Goal: Use online tool/utility: Utilize a website feature to perform a specific function

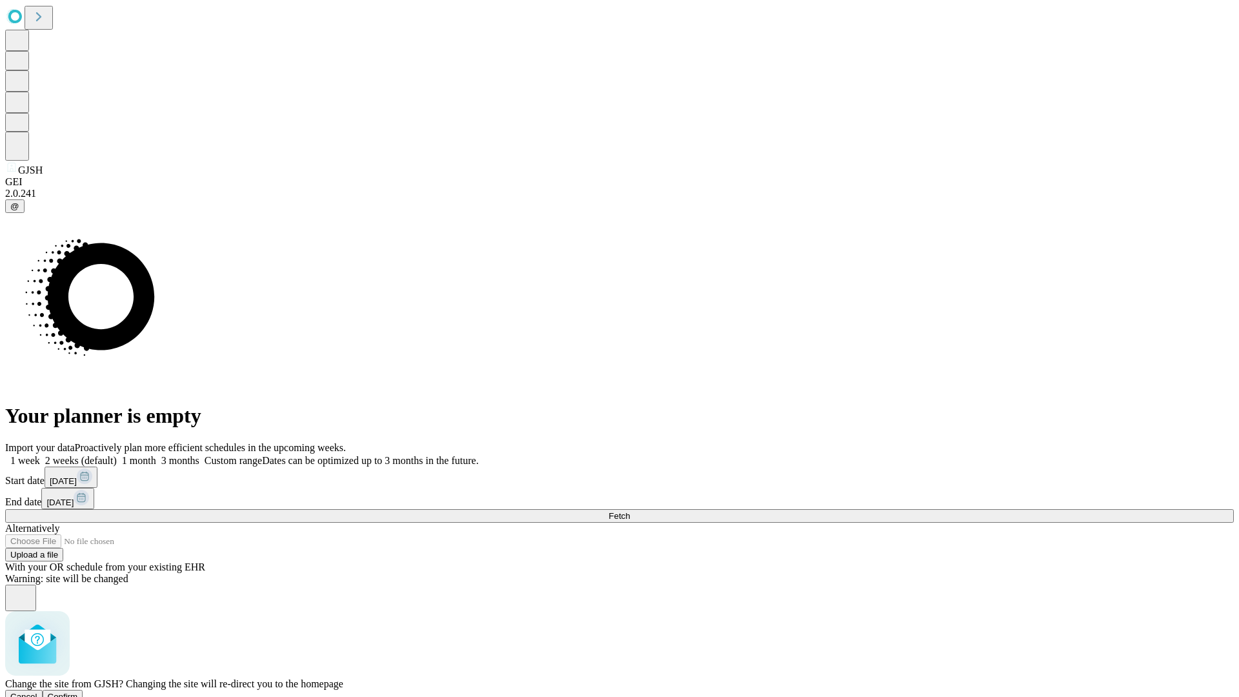
click at [78, 692] on span "Confirm" at bounding box center [63, 697] width 30 height 10
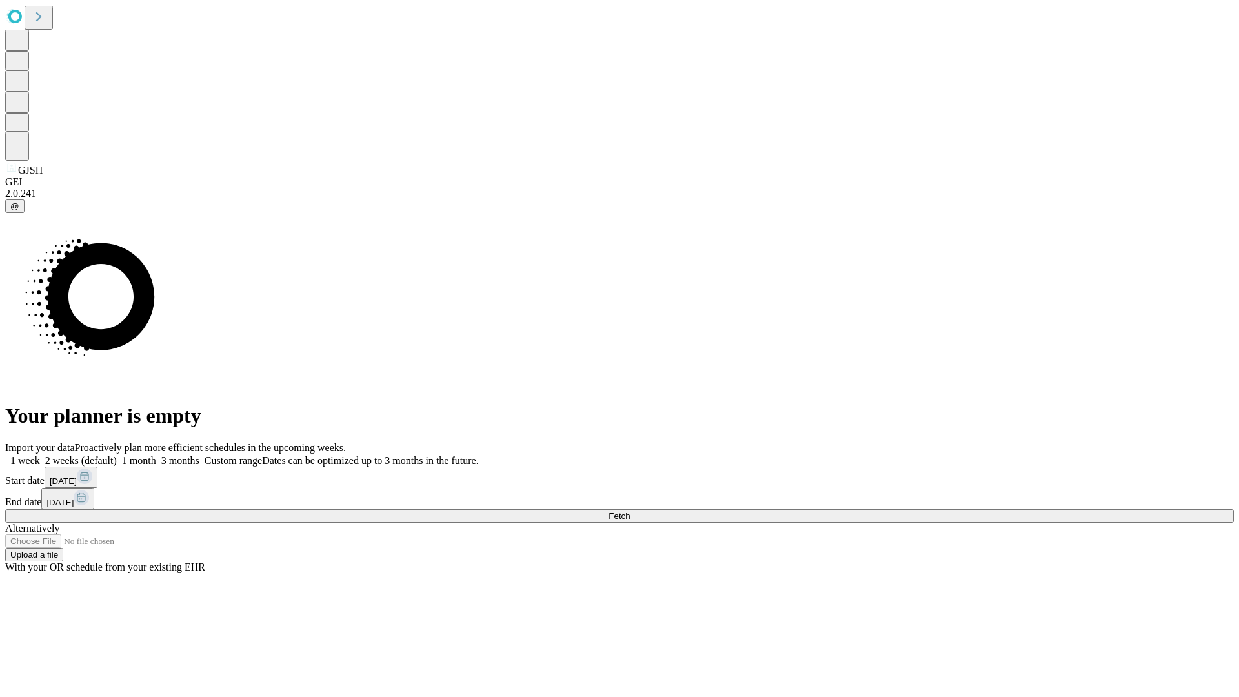
click at [40, 455] on label "1 week" at bounding box center [22, 460] width 35 height 11
click at [630, 511] on span "Fetch" at bounding box center [618, 516] width 21 height 10
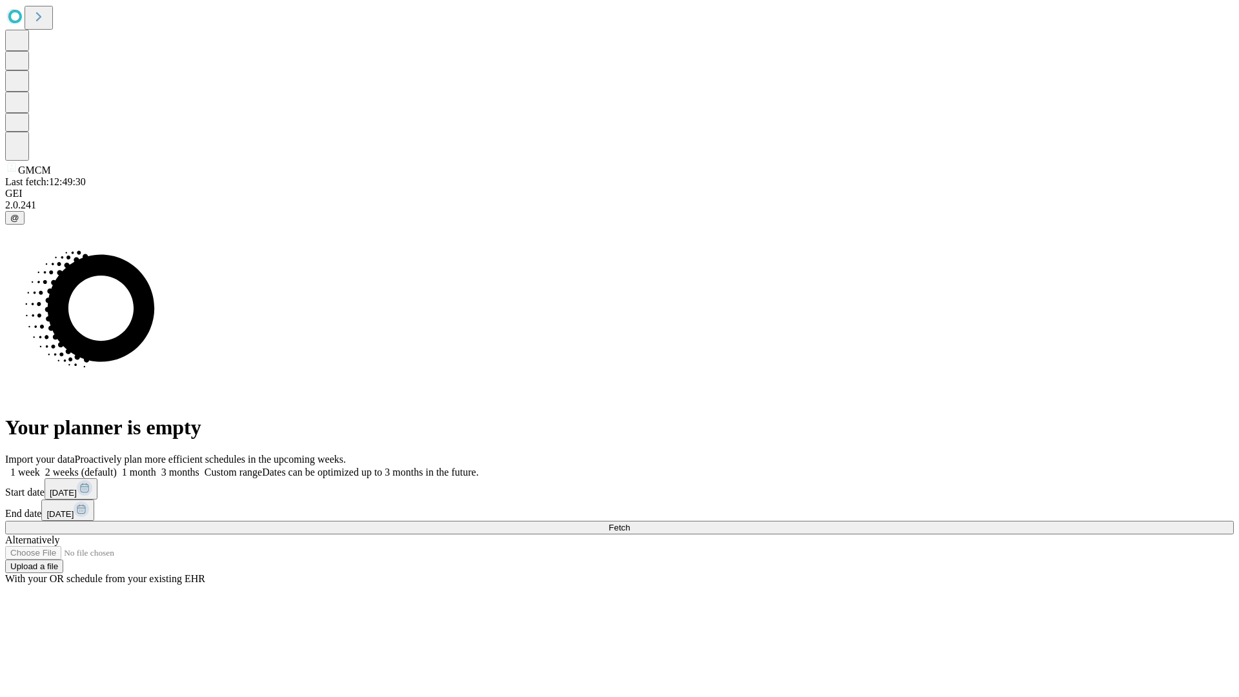
click at [40, 466] on label "1 week" at bounding box center [22, 471] width 35 height 11
click at [630, 523] on span "Fetch" at bounding box center [618, 528] width 21 height 10
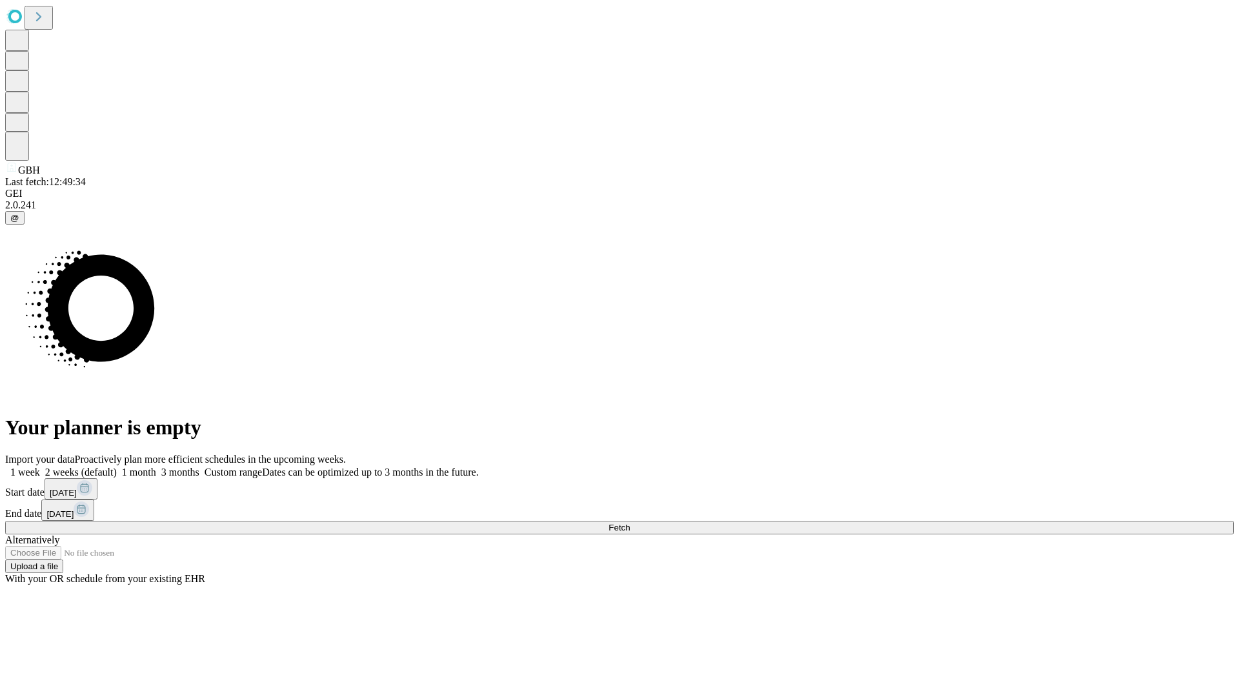
click at [40, 466] on label "1 week" at bounding box center [22, 471] width 35 height 11
click at [630, 523] on span "Fetch" at bounding box center [618, 528] width 21 height 10
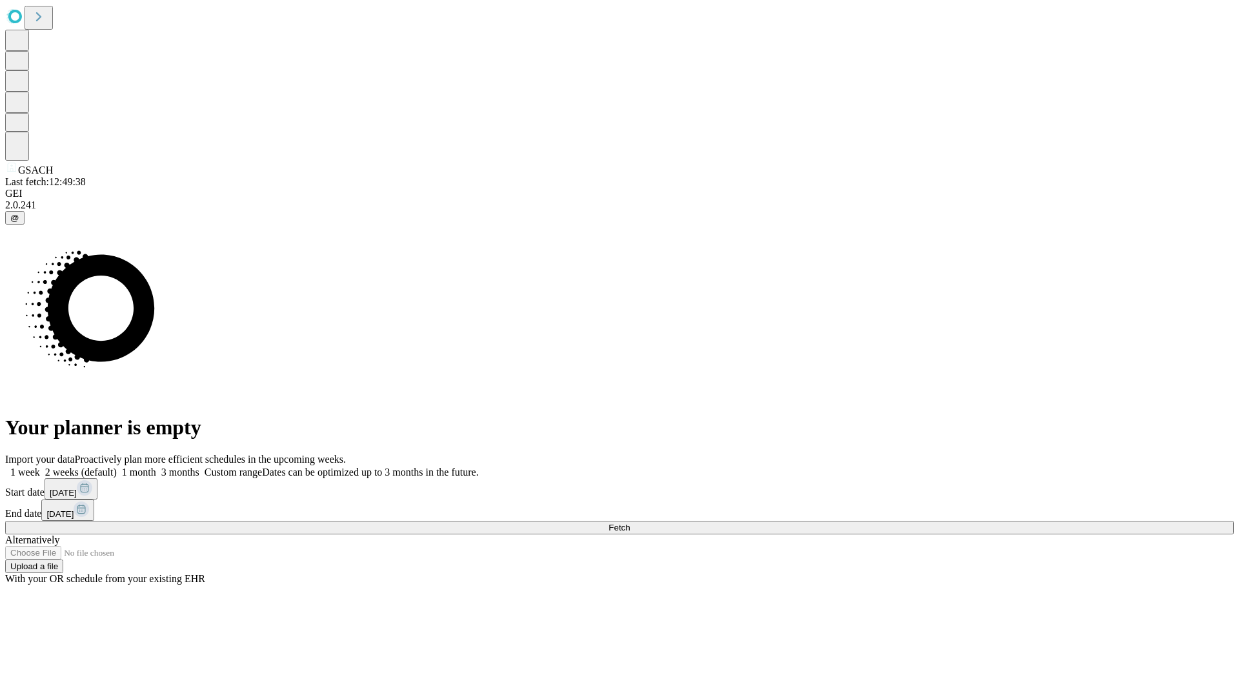
click at [40, 466] on label "1 week" at bounding box center [22, 471] width 35 height 11
click at [630, 523] on span "Fetch" at bounding box center [618, 528] width 21 height 10
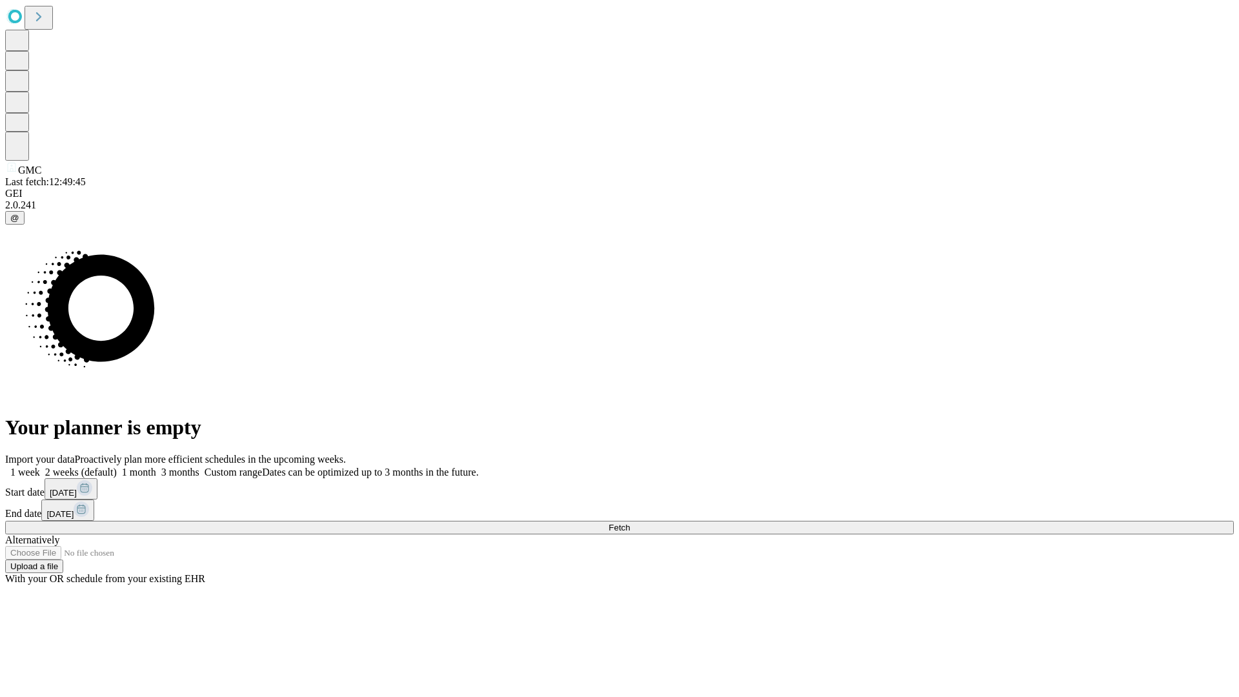
click at [630, 523] on span "Fetch" at bounding box center [618, 528] width 21 height 10
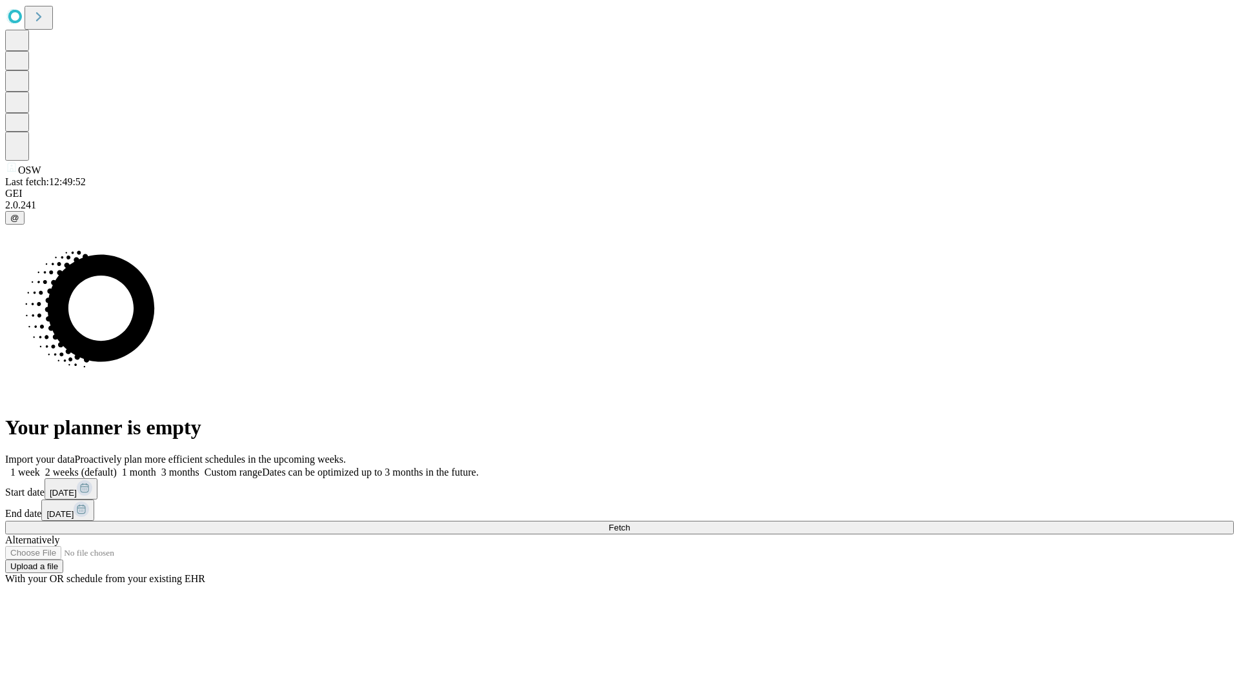
click at [630, 523] on span "Fetch" at bounding box center [618, 528] width 21 height 10
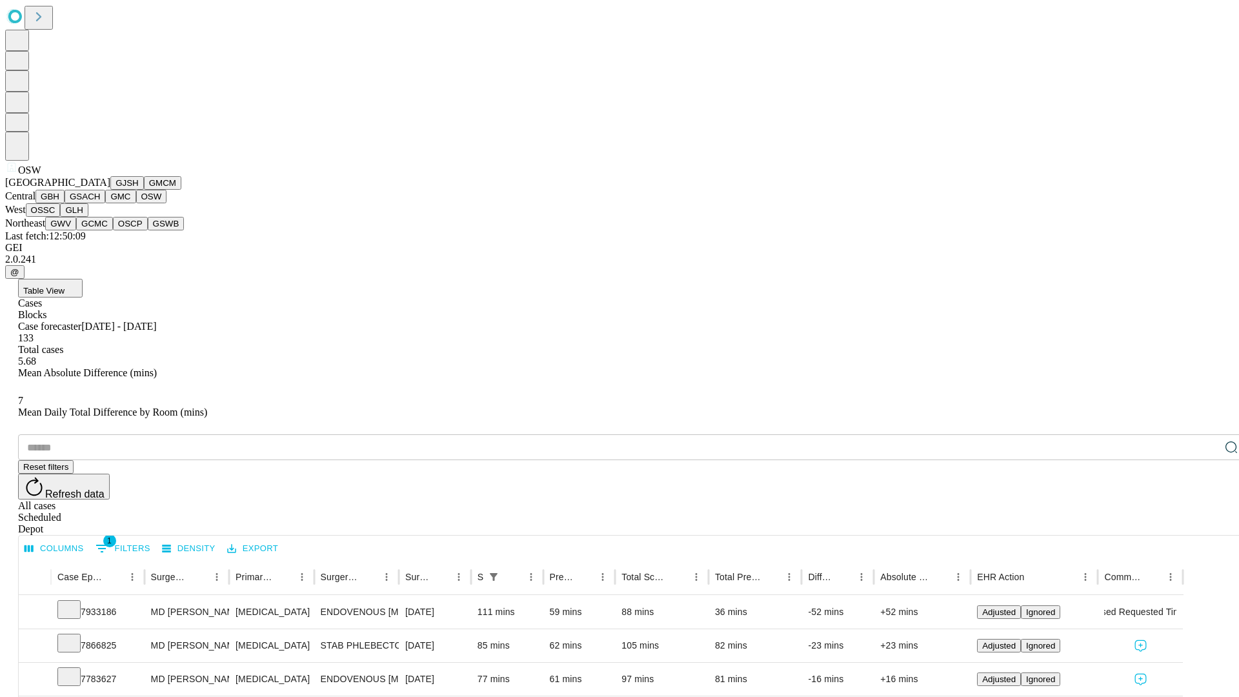
click at [61, 217] on button "OSSC" at bounding box center [43, 210] width 35 height 14
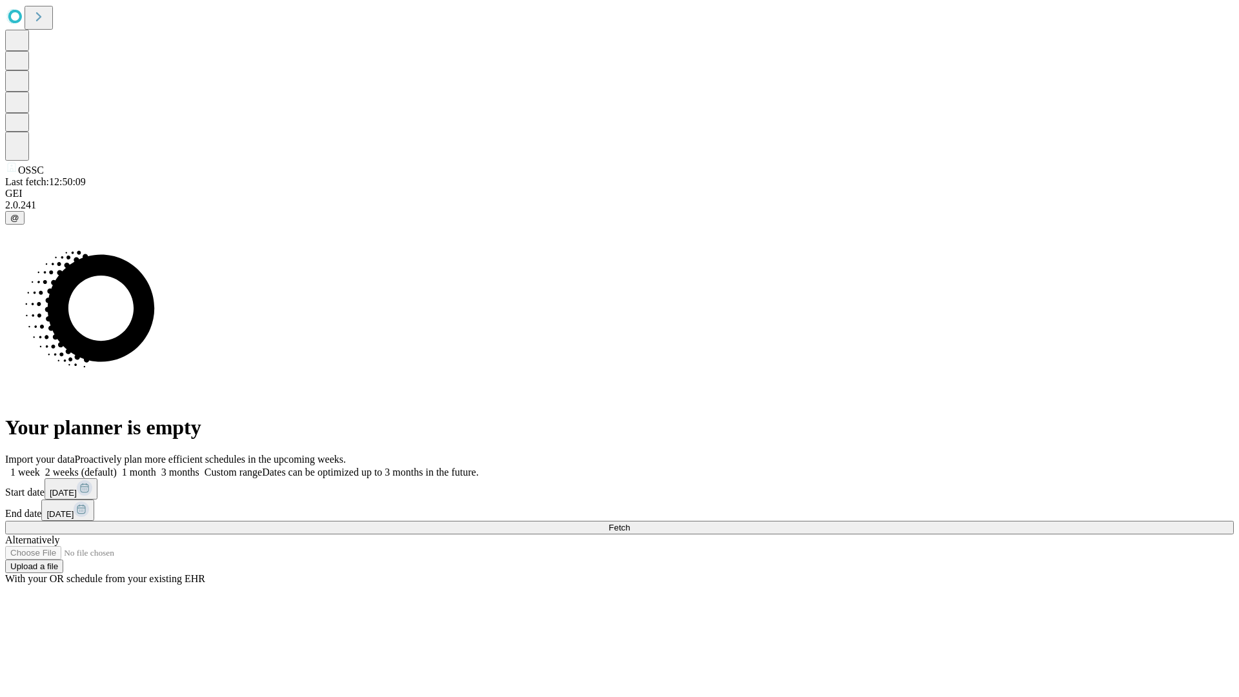
click at [40, 466] on label "1 week" at bounding box center [22, 471] width 35 height 11
click at [630, 523] on span "Fetch" at bounding box center [618, 528] width 21 height 10
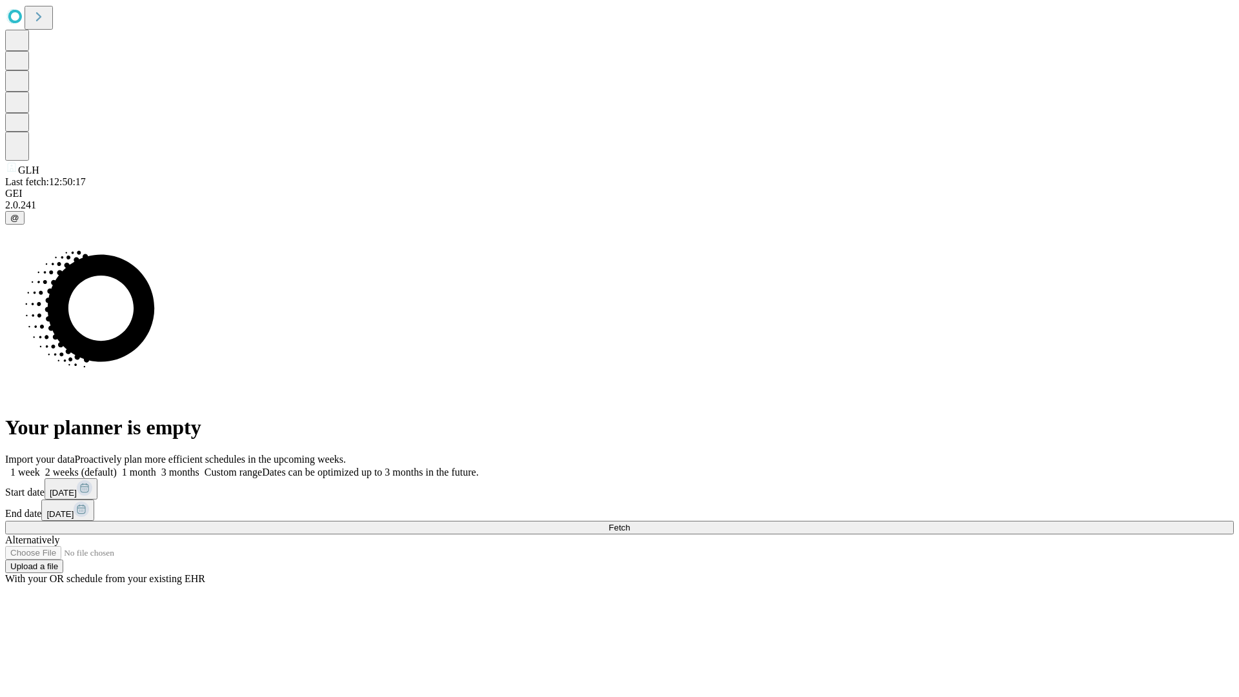
click at [630, 523] on span "Fetch" at bounding box center [618, 528] width 21 height 10
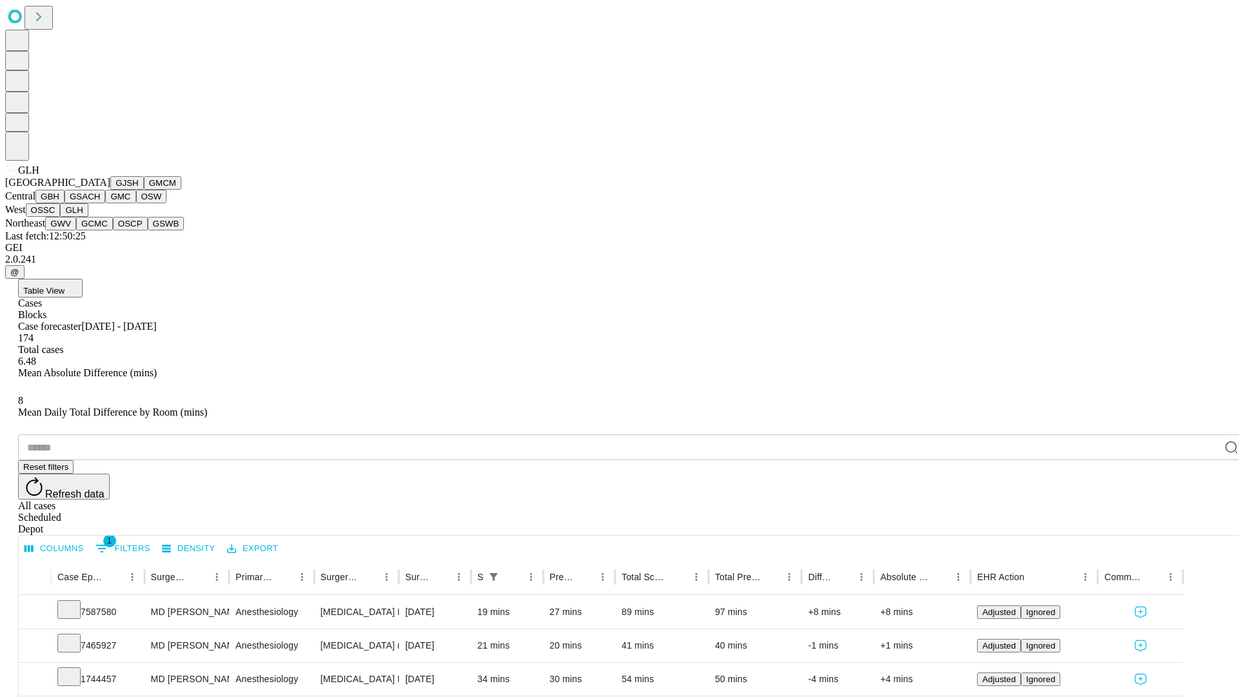
click at [76, 230] on button "GWV" at bounding box center [60, 224] width 31 height 14
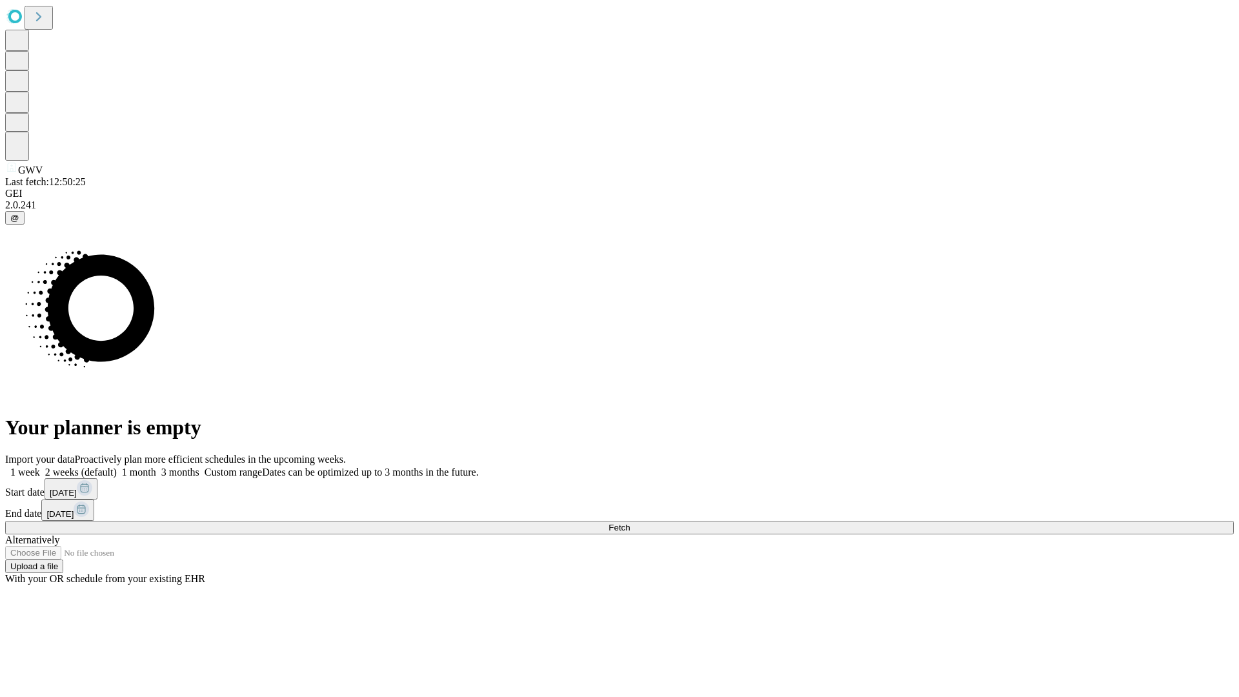
click at [40, 466] on label "1 week" at bounding box center [22, 471] width 35 height 11
click at [630, 523] on span "Fetch" at bounding box center [618, 528] width 21 height 10
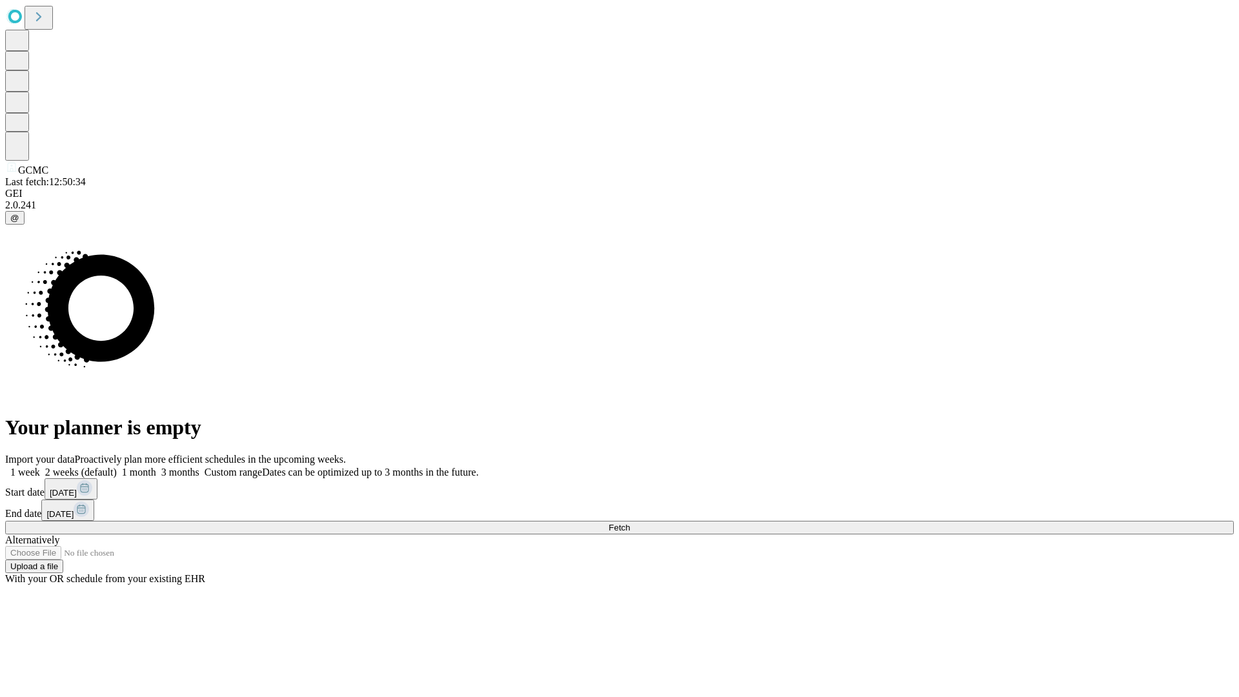
click at [40, 466] on label "1 week" at bounding box center [22, 471] width 35 height 11
click at [630, 523] on span "Fetch" at bounding box center [618, 528] width 21 height 10
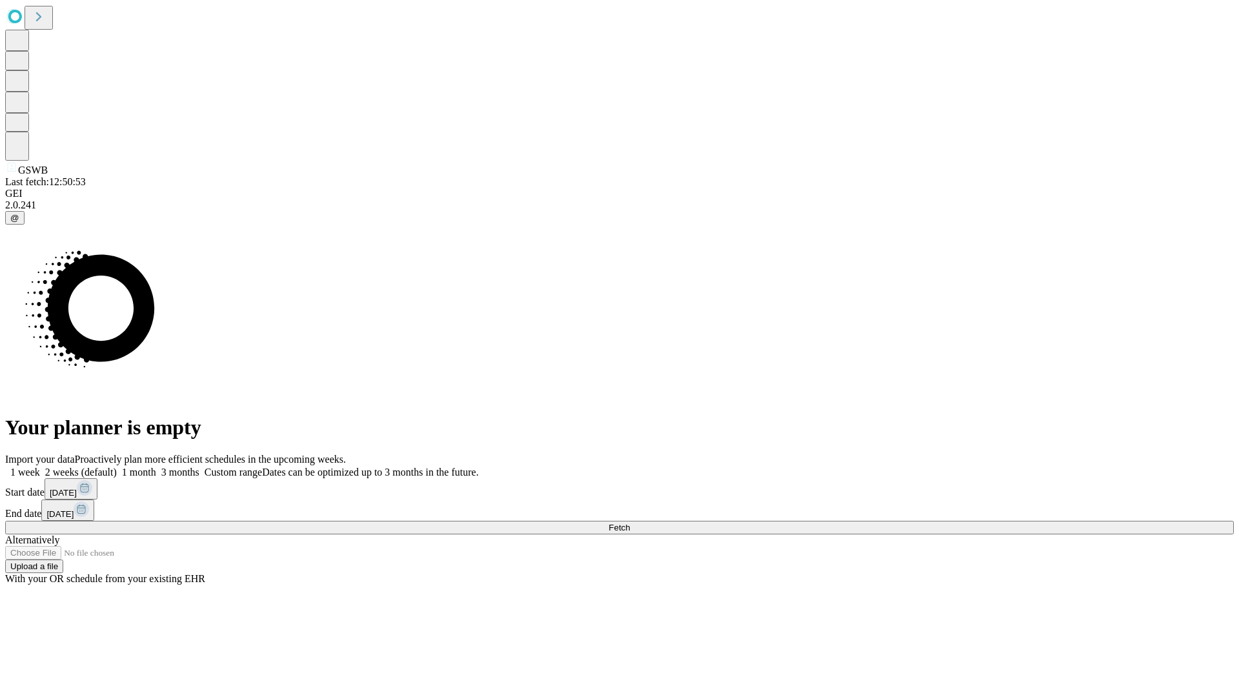
click at [40, 466] on label "1 week" at bounding box center [22, 471] width 35 height 11
click at [630, 523] on span "Fetch" at bounding box center [618, 528] width 21 height 10
